Goal: Browse casually

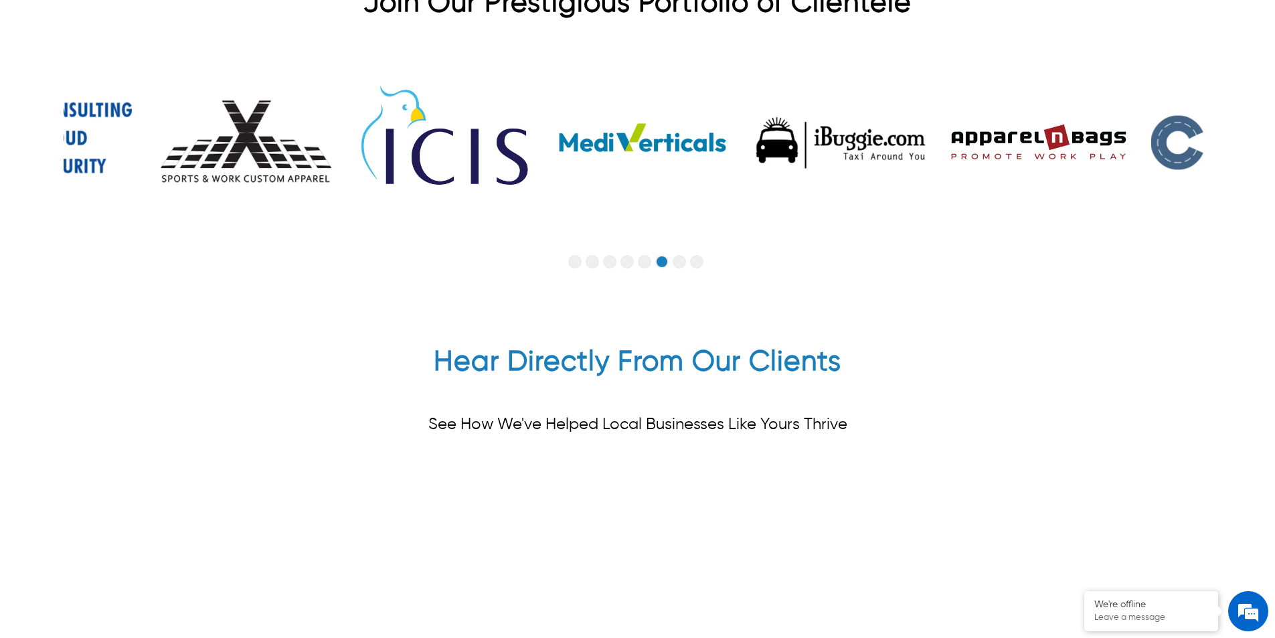
scroll to position [3414, 0]
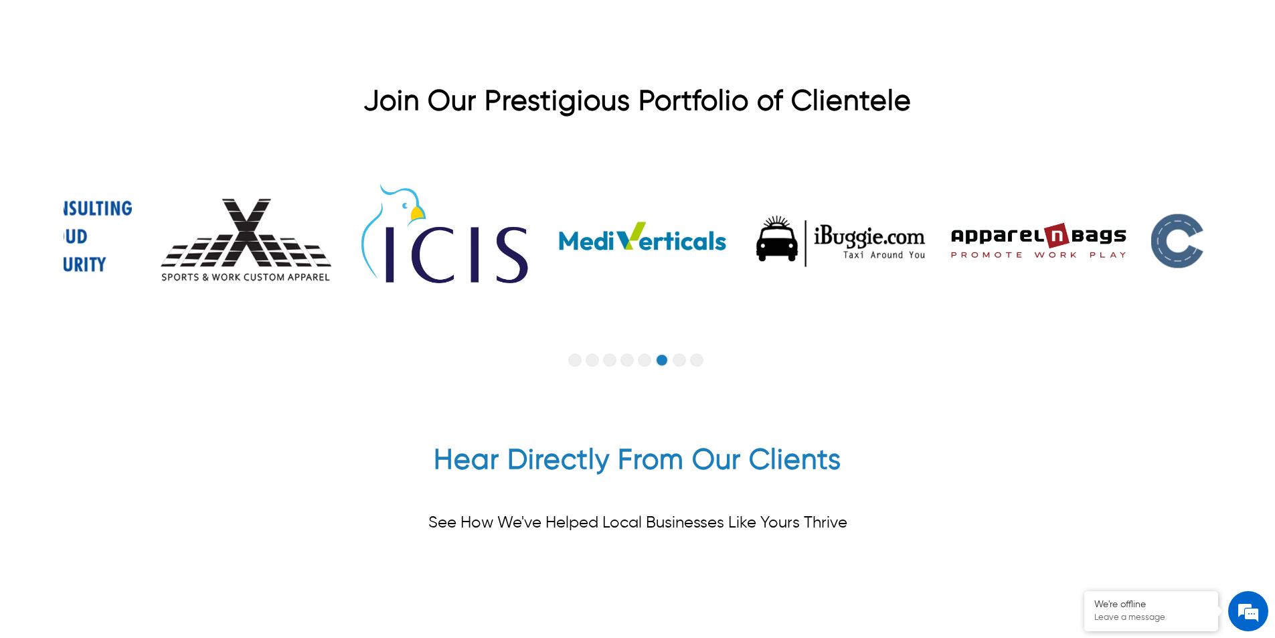
click at [631, 353] on button "Go to slide 4" at bounding box center [627, 359] width 13 height 13
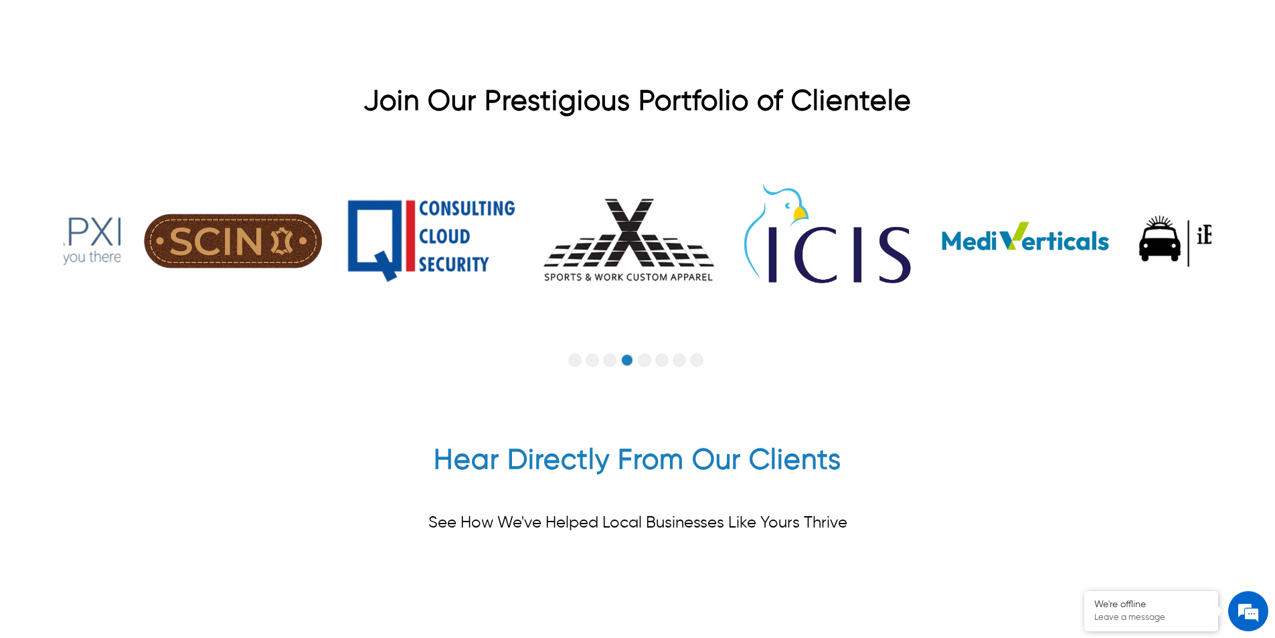
click at [639, 353] on button "Go to slide 5" at bounding box center [644, 359] width 13 height 13
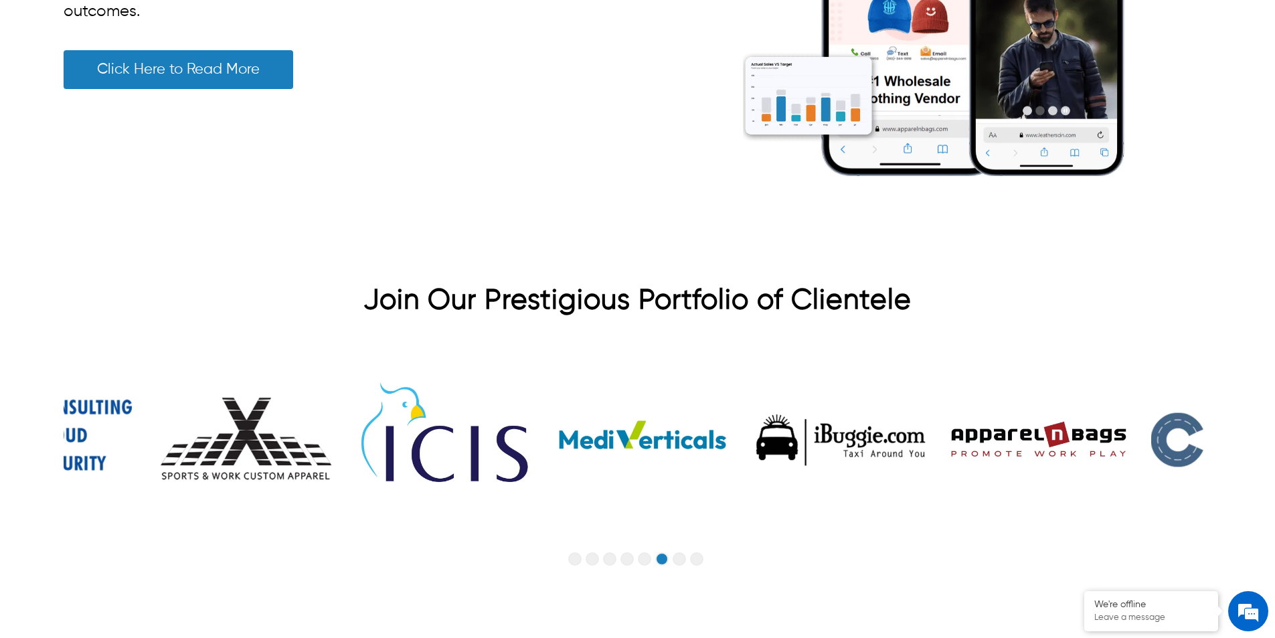
scroll to position [3260, 0]
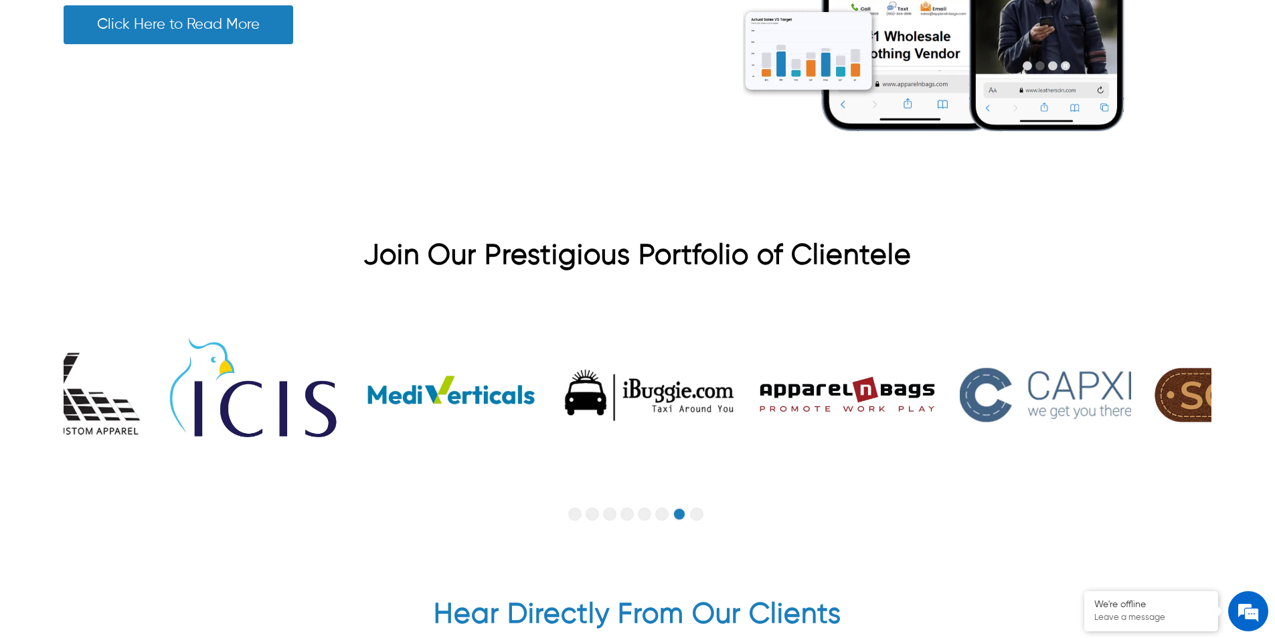
click at [627, 507] on button "Go to slide 4" at bounding box center [627, 513] width 13 height 13
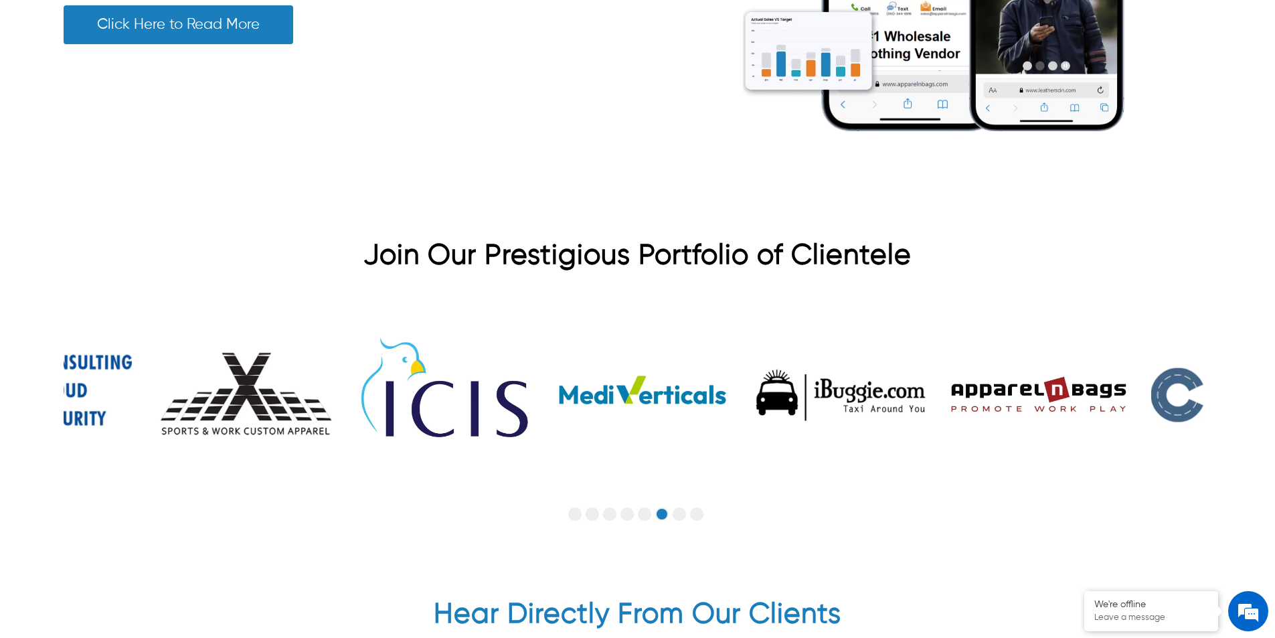
click at [626, 507] on button "Go to slide 4" at bounding box center [627, 513] width 13 height 13
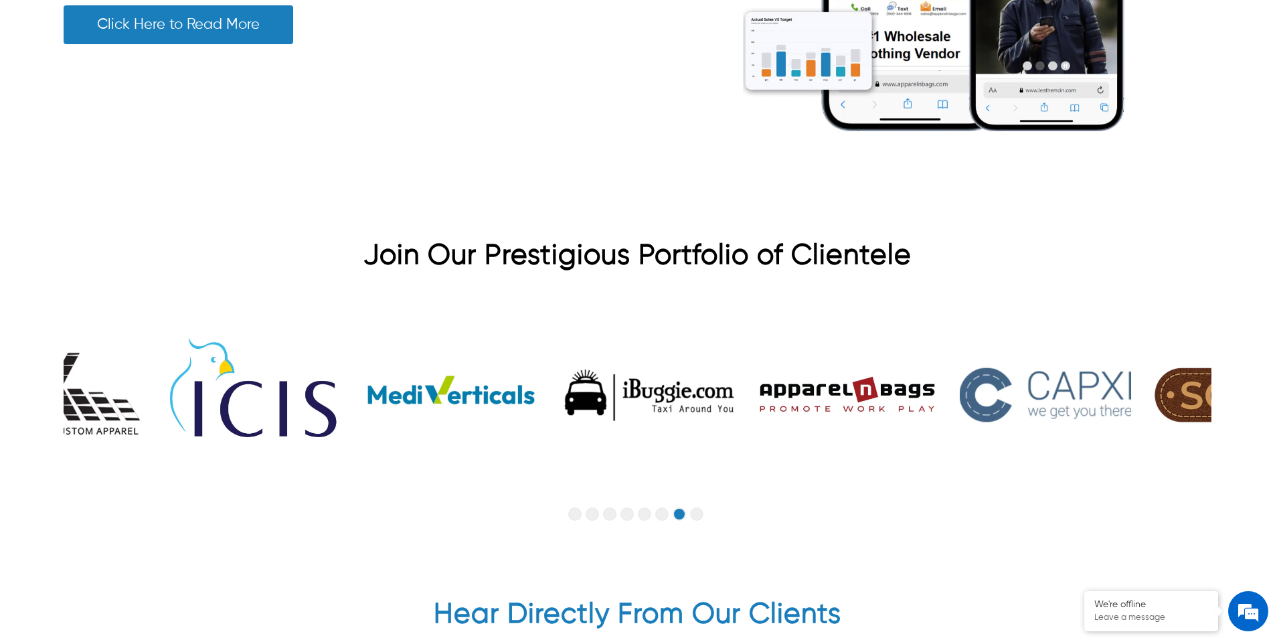
click at [630, 507] on button "Go to slide 4" at bounding box center [627, 513] width 13 height 13
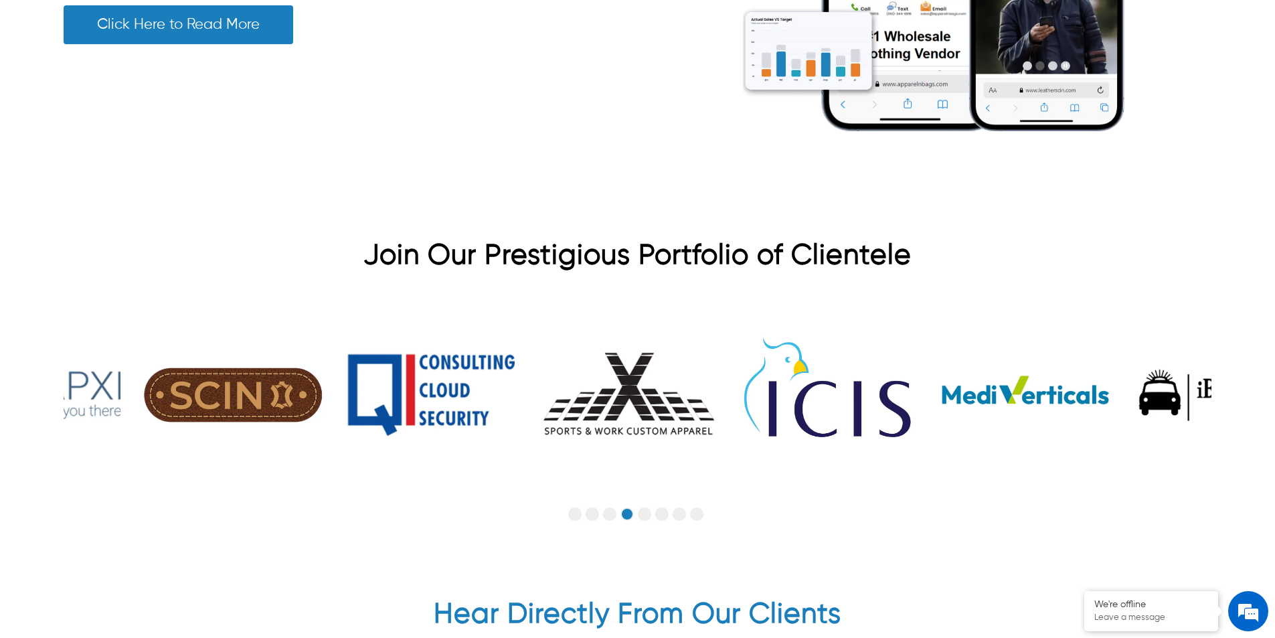
click at [646, 507] on button "Go to slide 5" at bounding box center [644, 513] width 13 height 13
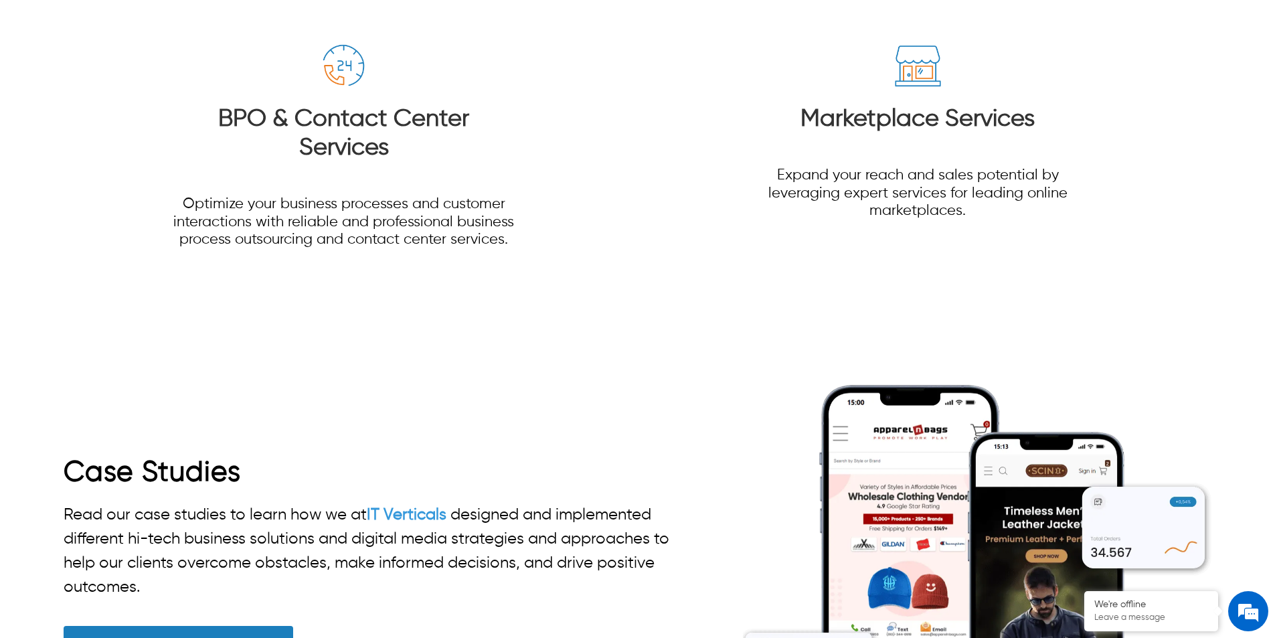
scroll to position [2792, 0]
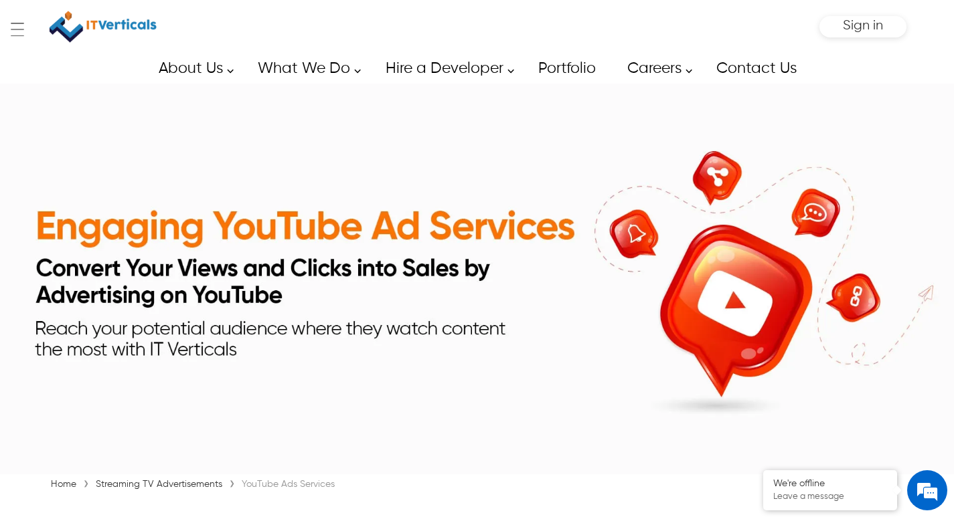
click at [531, 370] on img at bounding box center [477, 279] width 954 height 390
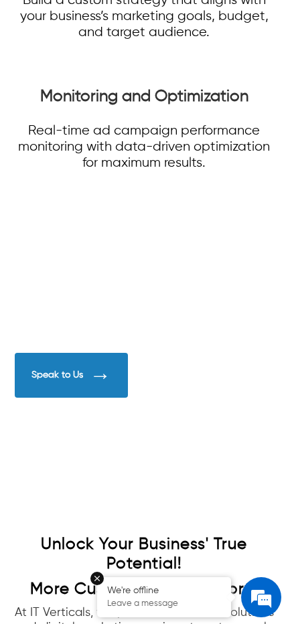
scroll to position [3310, 0]
